Goal: Obtain resource: Download file/media

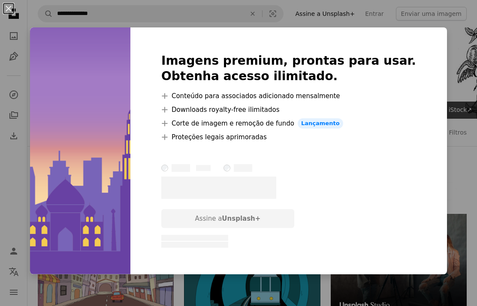
scroll to position [396, 0]
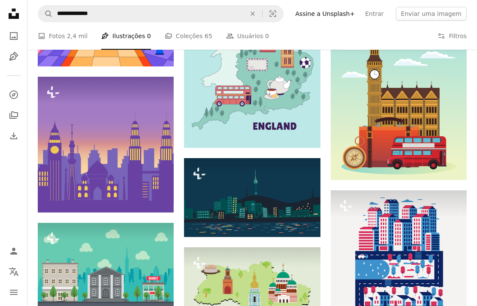
click at [300, 218] on button "A lock Baixar" at bounding box center [293, 222] width 37 height 14
click at [185, 33] on link "A stack of folders Coleções 65" at bounding box center [189, 35] width 48 height 27
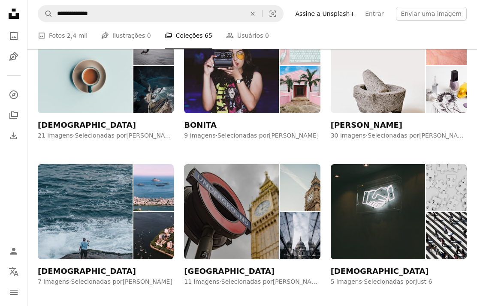
scroll to position [782, 0]
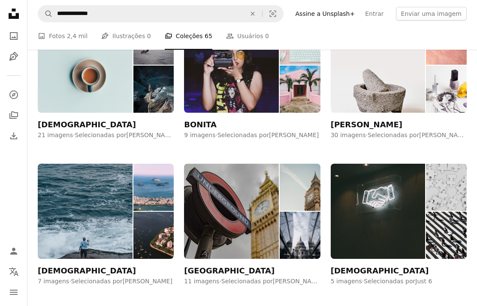
click at [236, 231] on img at bounding box center [231, 211] width 95 height 95
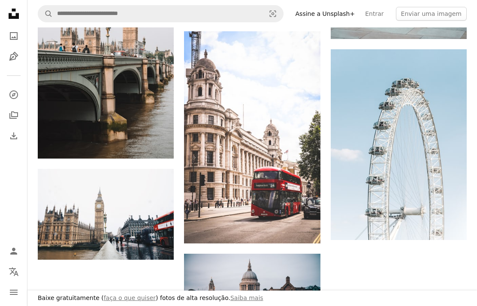
scroll to position [415, 0]
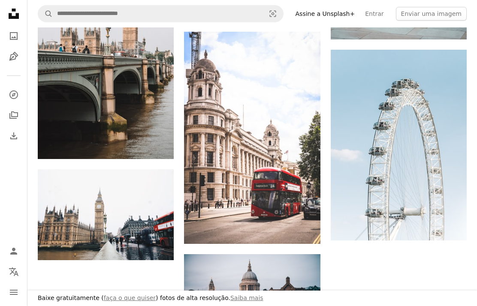
click at [80, 299] on h3 "Baixe gratuitamente ( faça o que quiser ) fotos de alta resolução. Saiba mais" at bounding box center [151, 298] width 226 height 9
click at [82, 300] on h3 "Baixe gratuitamente ( faça o que quiser ) fotos de alta resolução. Saiba mais" at bounding box center [151, 298] width 226 height 9
click at [130, 301] on link "faça o que quiser" at bounding box center [130, 298] width 52 height 7
click at [230, 301] on link "Saiba mais" at bounding box center [246, 298] width 33 height 7
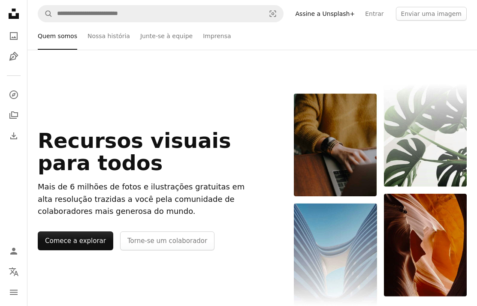
click at [442, 146] on img at bounding box center [380, 195] width 173 height 222
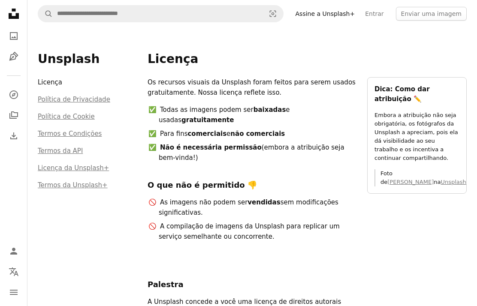
scroll to position [415, 0]
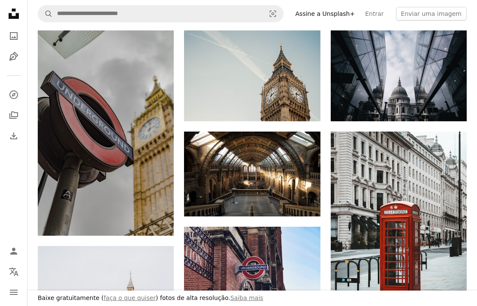
scroll to position [112, 0]
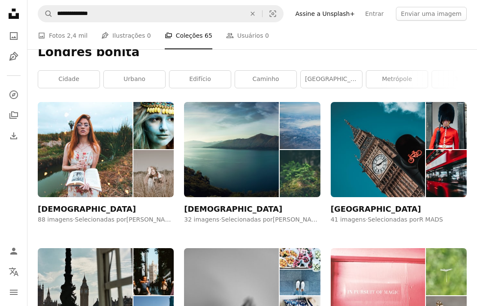
scroll to position [817, 0]
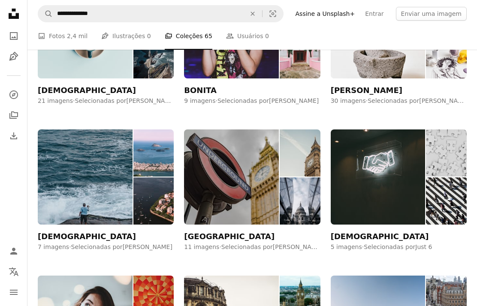
click at [377, 181] on img at bounding box center [378, 177] width 95 height 95
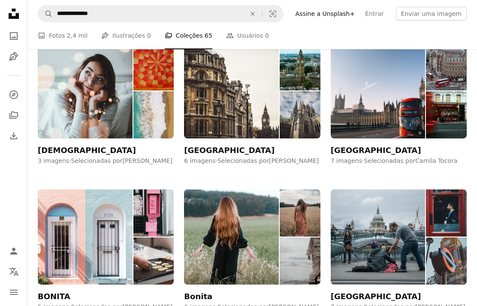
scroll to position [1050, 0]
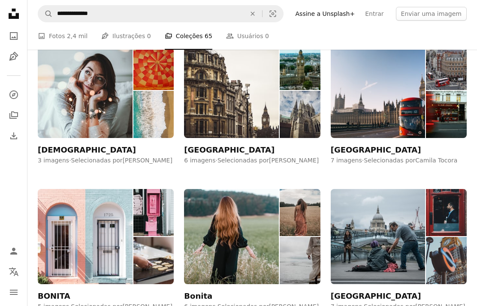
click at [372, 231] on img at bounding box center [378, 236] width 95 height 95
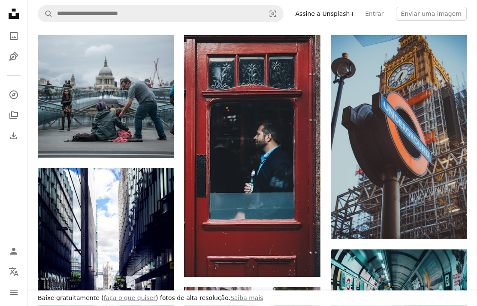
scroll to position [114, 0]
click at [117, 120] on img at bounding box center [106, 96] width 136 height 123
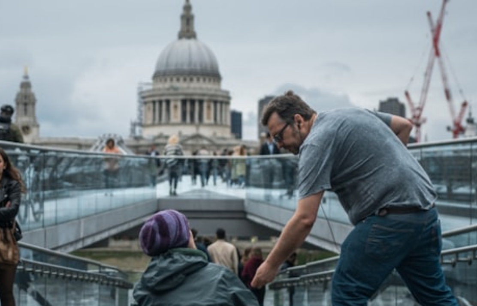
scroll to position [1336, 0]
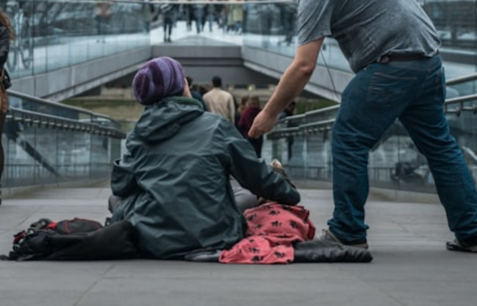
click at [100, 57] on img "Ampliar esta imagem" at bounding box center [238, 181] width 277 height 249
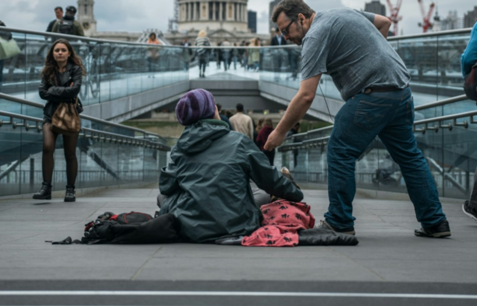
scroll to position [753, 0]
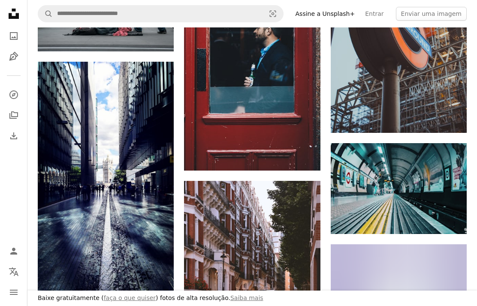
scroll to position [242, 0]
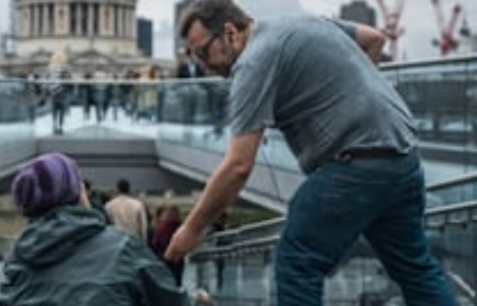
click at [130, 119] on img at bounding box center [252, 129] width 450 height 405
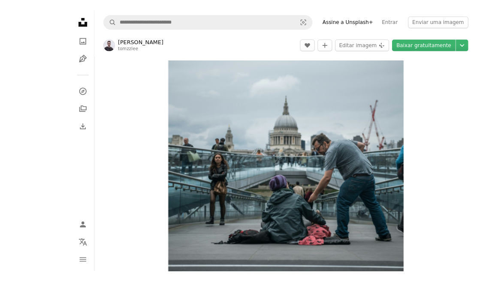
scroll to position [29, 0]
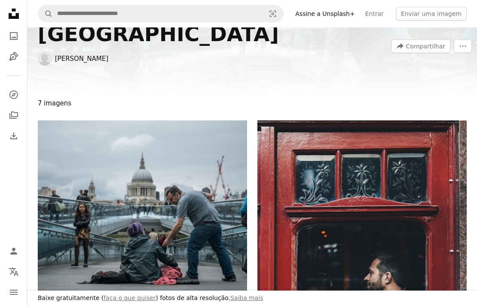
scroll to position [173, 0]
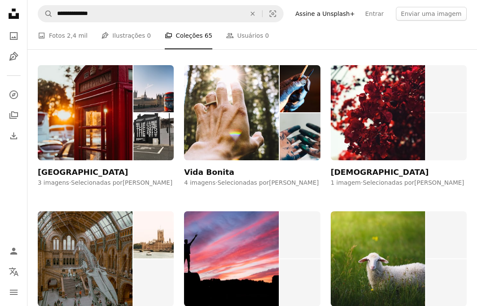
scroll to position [1906, 0]
click at [88, 266] on img at bounding box center [85, 259] width 95 height 95
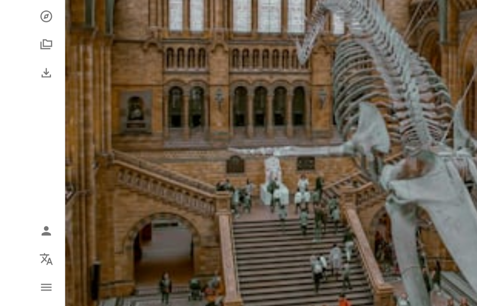
scroll to position [381, 0]
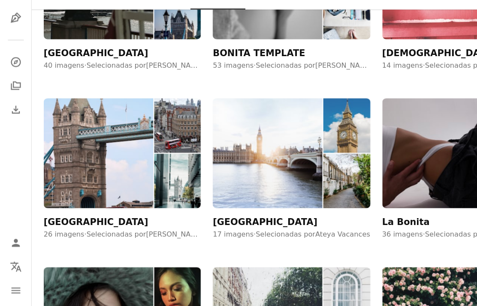
scroll to position [1940, 0]
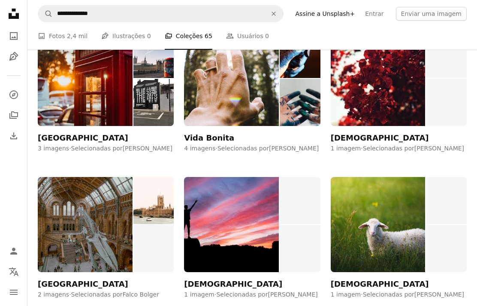
click at [155, 83] on img at bounding box center [153, 102] width 41 height 47
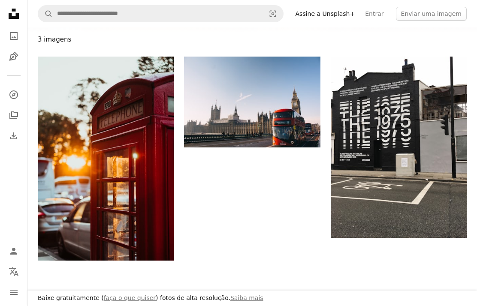
scroll to position [92, 0]
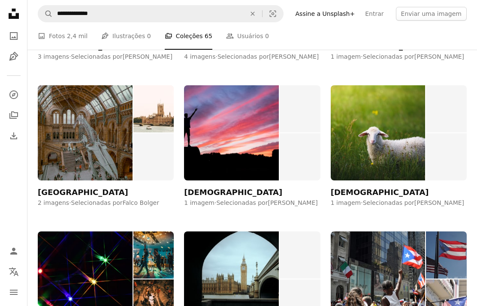
scroll to position [2032, 0]
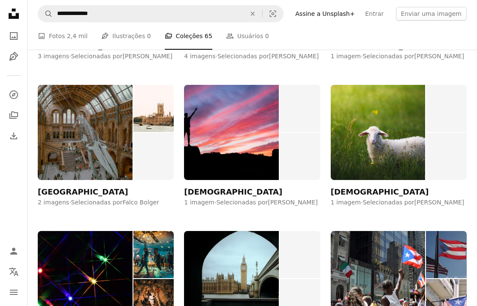
click at [108, 266] on img at bounding box center [85, 278] width 95 height 95
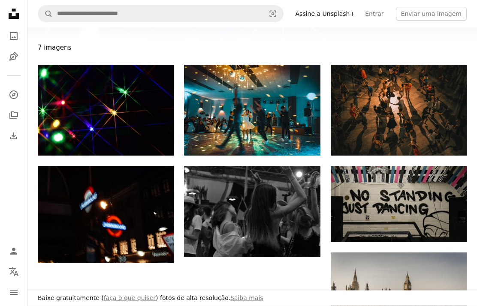
scroll to position [85, 0]
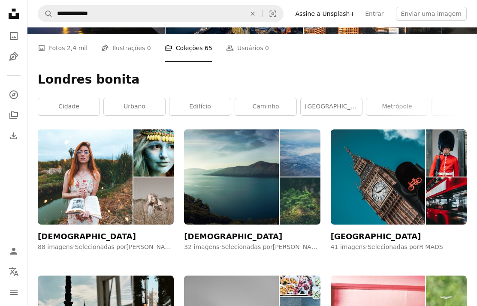
scroll to position [2067, 0]
